Goal: Ask a question

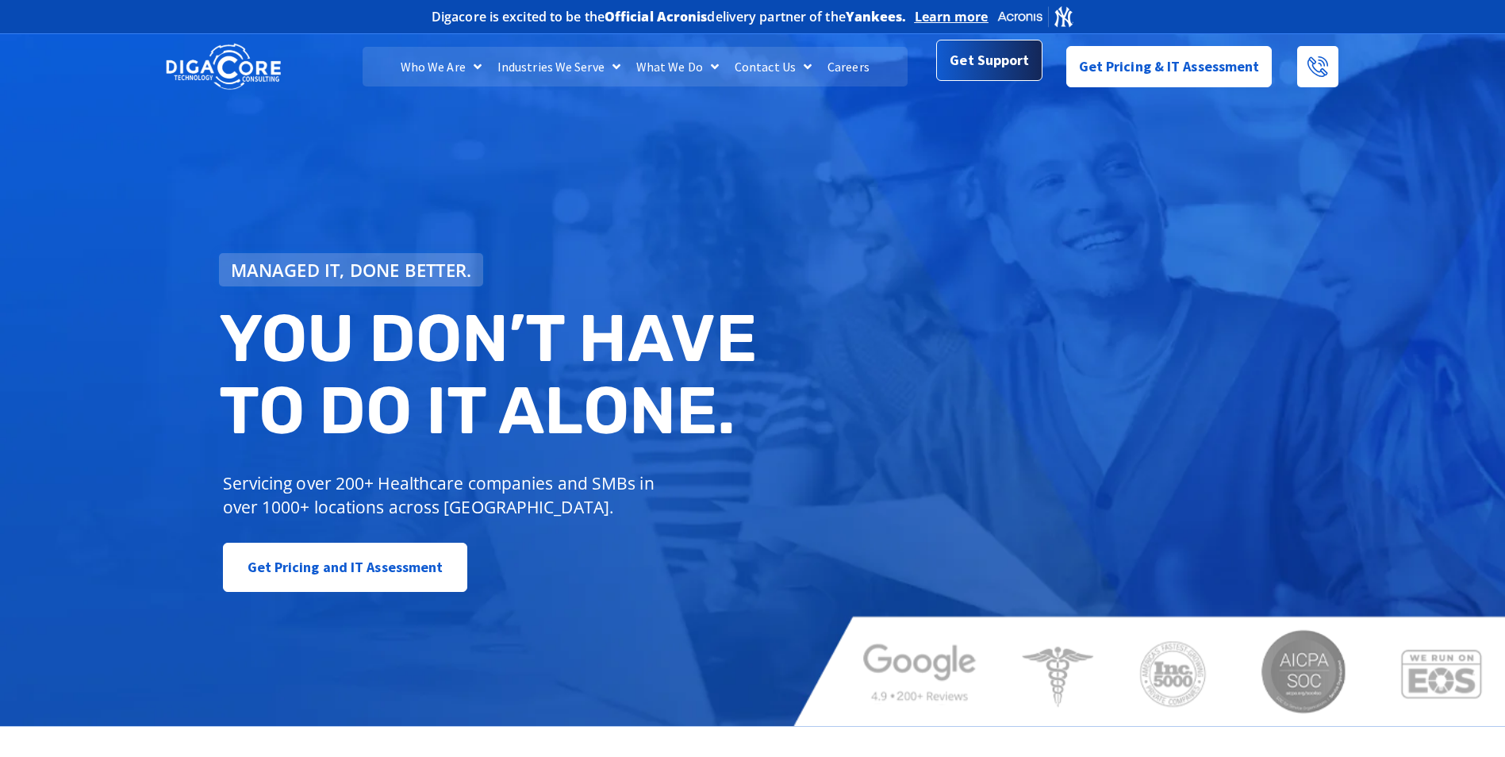
click at [971, 64] on span "Get Support" at bounding box center [989, 60] width 79 height 32
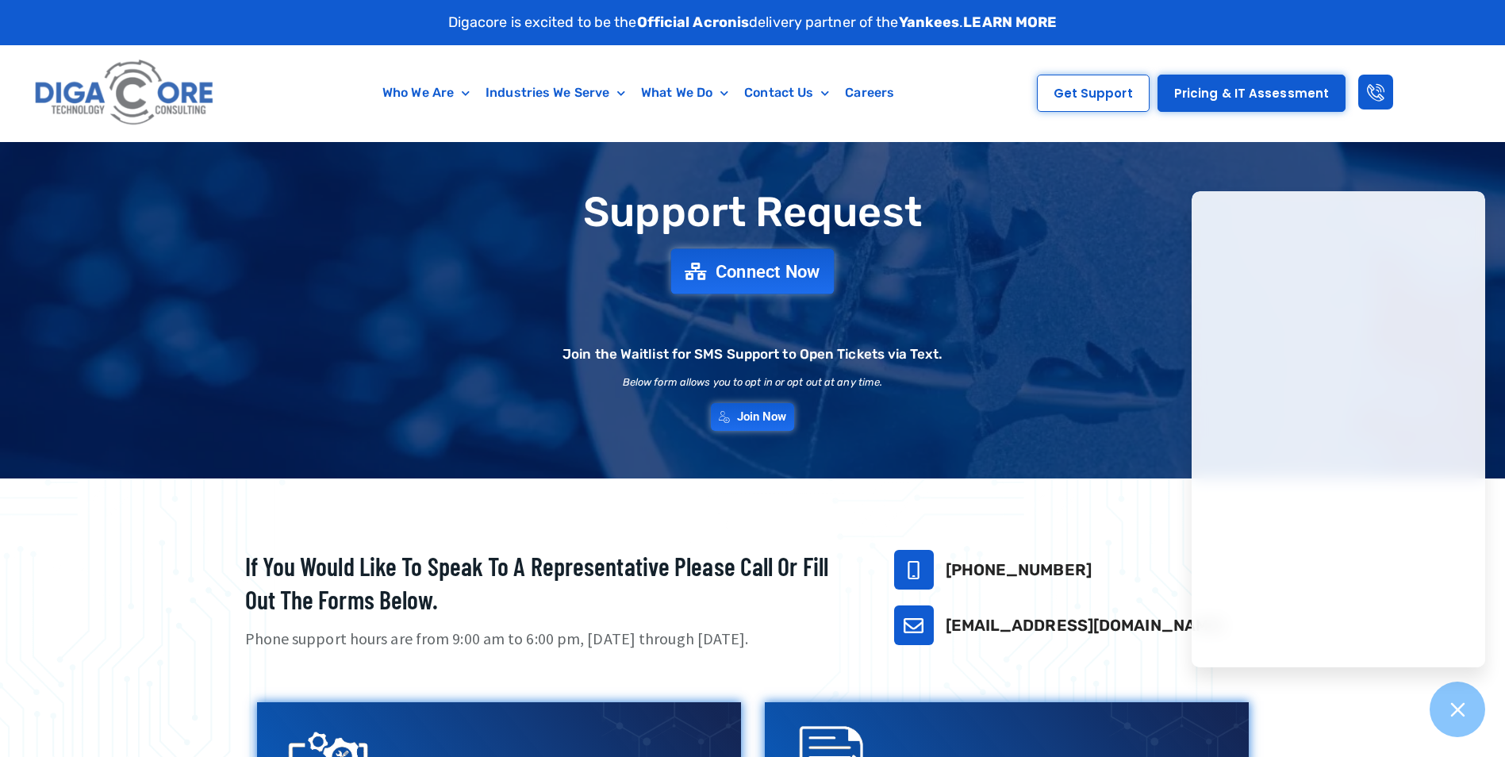
click at [782, 274] on span "Connect Now" at bounding box center [768, 271] width 105 height 17
click at [1095, 84] on link "Get Support" at bounding box center [1093, 93] width 113 height 37
